Goal: Task Accomplishment & Management: Manage account settings

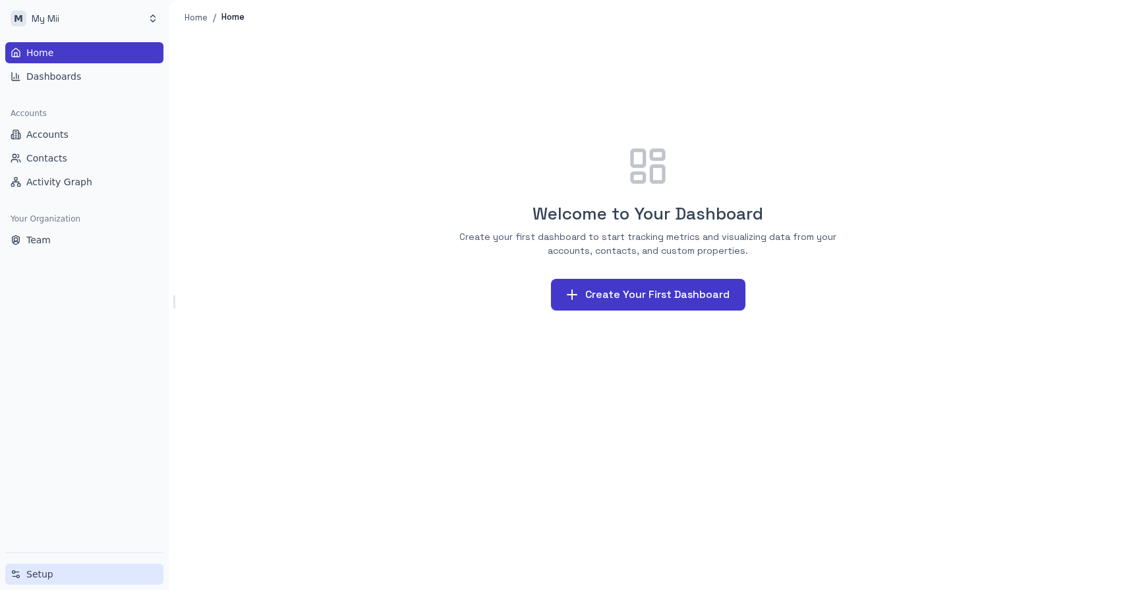
click at [47, 573] on span "Setup" at bounding box center [39, 573] width 27 height 13
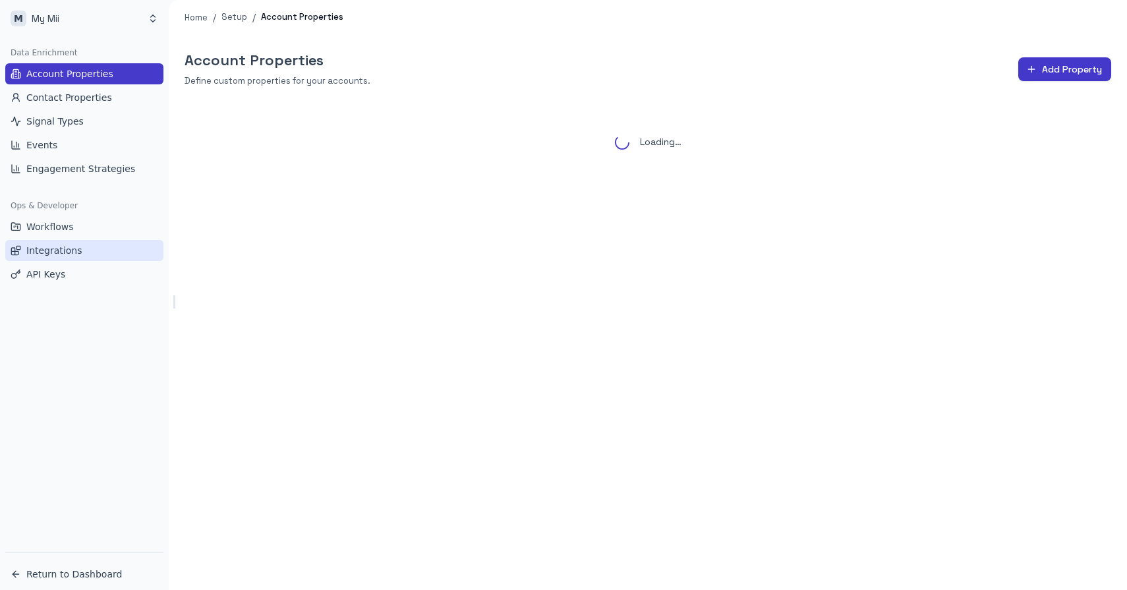
click at [61, 246] on span "Integrations" at bounding box center [53, 250] width 55 height 13
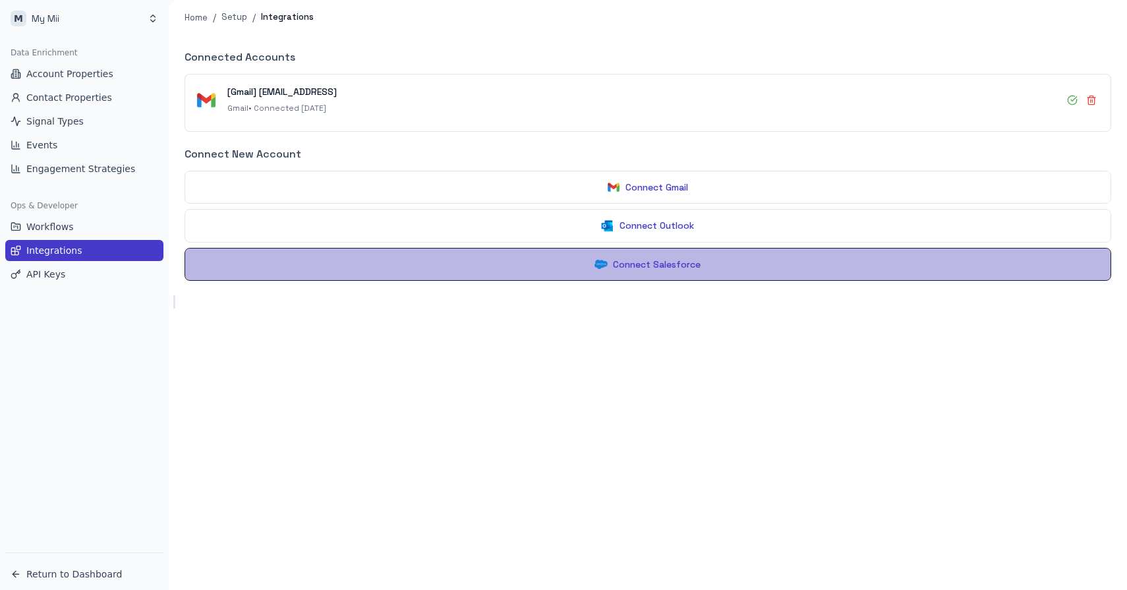
click at [583, 272] on button "Connect Salesforce" at bounding box center [648, 265] width 927 height 34
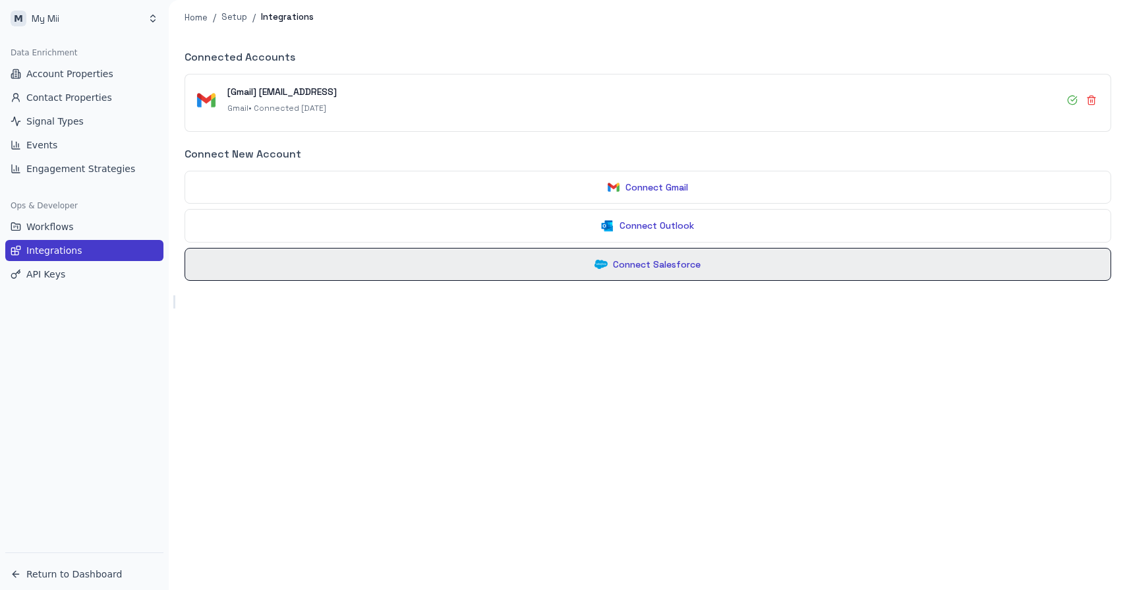
click at [623, 273] on button "Connect Salesforce" at bounding box center [648, 265] width 927 height 34
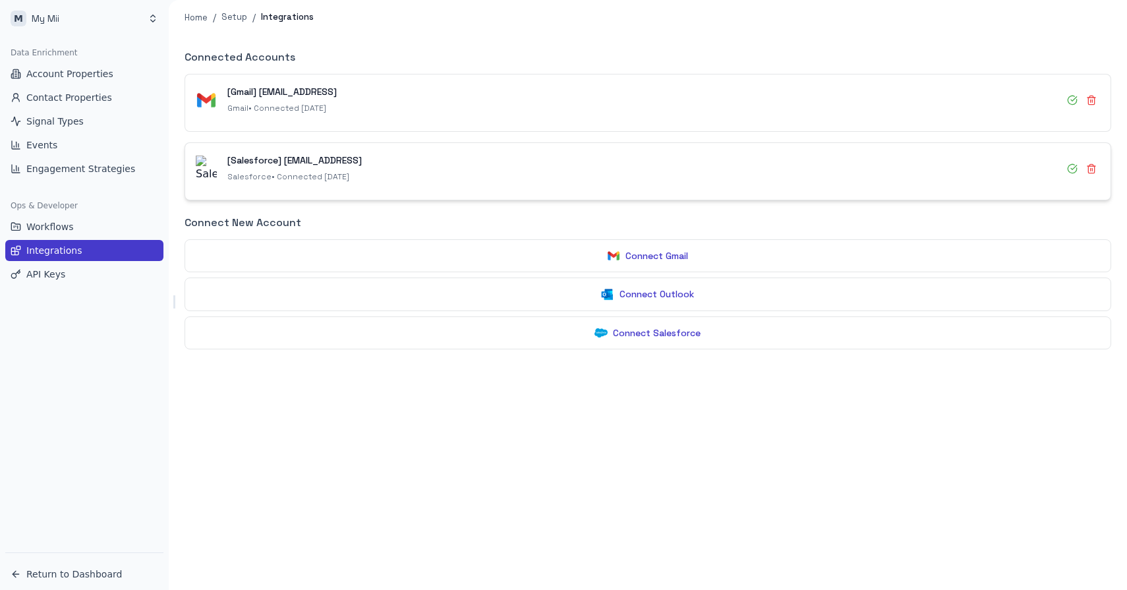
drag, startPoint x: 194, startPoint y: 159, endPoint x: 243, endPoint y: 193, distance: 58.7
click at [243, 193] on div "[Salesforce] [EMAIL_ADDRESS] Salesforce • Connected [DATE]" at bounding box center [647, 171] width 925 height 57
click at [933, 503] on div "Connected Accounts [Gmail] [EMAIL_ADDRESS] Gmail • Connected [DATE] [Salesforce…" at bounding box center [648, 312] width 958 height 555
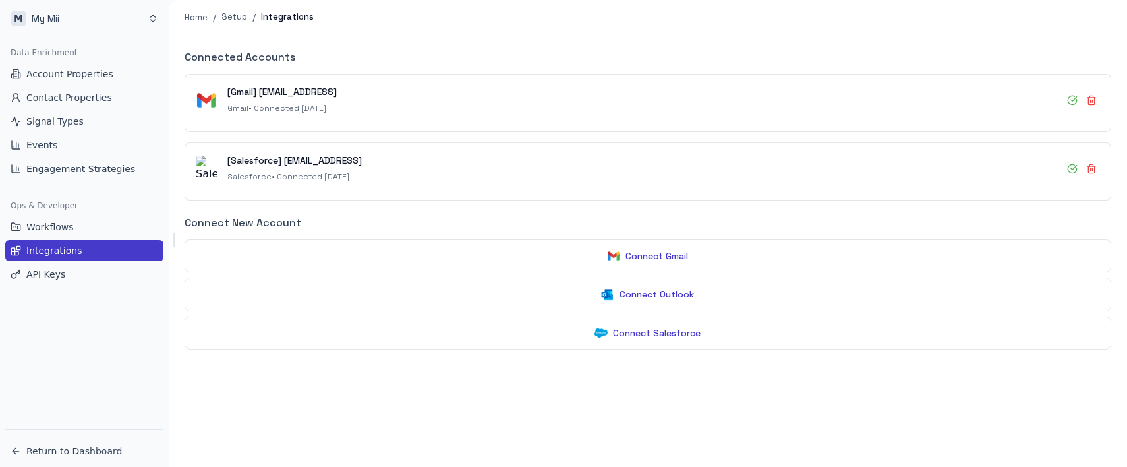
click at [124, 358] on div "Data Enrichment Account Properties Contact Properties Signal Types Events Engag…" at bounding box center [84, 233] width 169 height 392
